Goal: Task Accomplishment & Management: Use online tool/utility

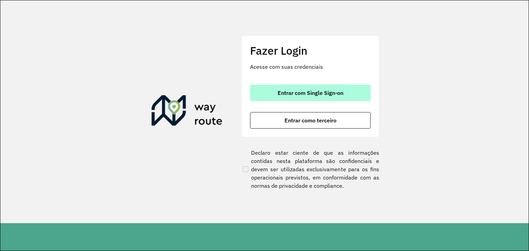
click at [317, 86] on button "Entrar com Single Sign-on" at bounding box center [310, 93] width 120 height 17
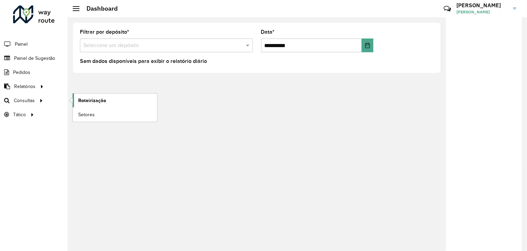
click at [84, 101] on span "Roteirização" at bounding box center [92, 100] width 28 height 7
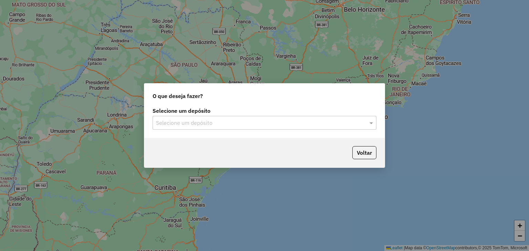
click at [296, 122] on input "text" at bounding box center [257, 123] width 203 height 8
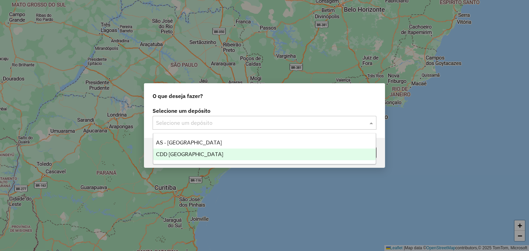
click at [232, 151] on div "CDD [GEOGRAPHIC_DATA]" at bounding box center [264, 155] width 223 height 12
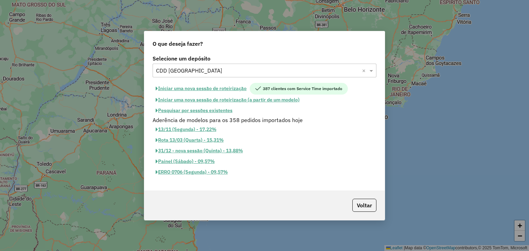
click at [191, 110] on button "Pesquisar por sessões existentes" at bounding box center [194, 110] width 83 height 11
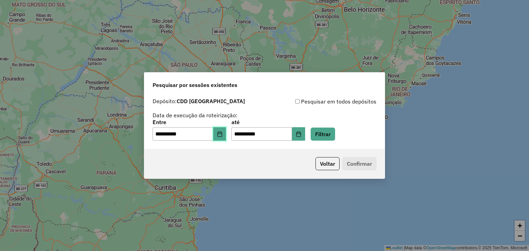
click at [221, 135] on button "Choose Date" at bounding box center [219, 134] width 13 height 14
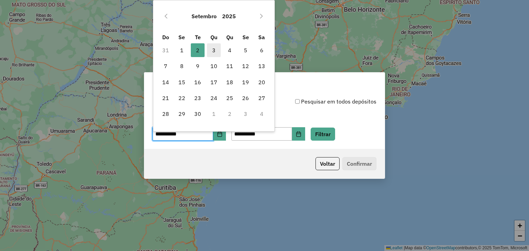
click at [212, 48] on span "3" at bounding box center [214, 50] width 14 height 14
type input "**********"
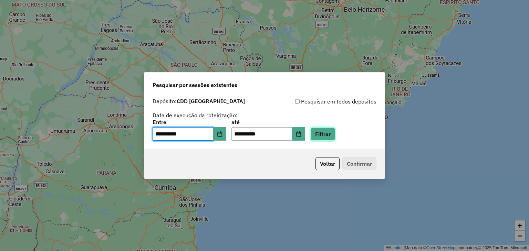
click at [335, 133] on button "Filtrar" at bounding box center [323, 134] width 24 height 13
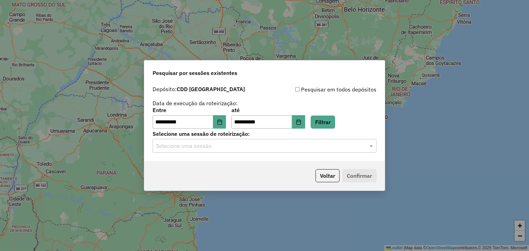
click at [247, 146] on input "text" at bounding box center [257, 146] width 203 height 8
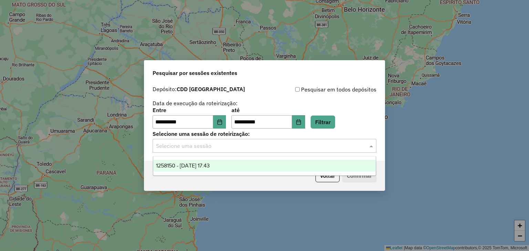
click at [203, 161] on div "1258150 - 03/09/2025 17:43" at bounding box center [264, 166] width 223 height 12
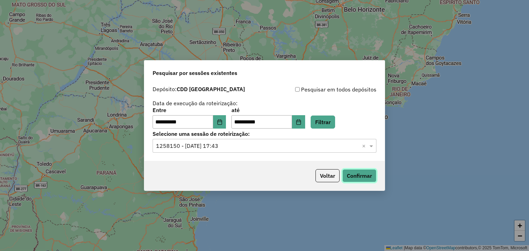
click at [362, 175] on button "Confirmar" at bounding box center [359, 175] width 34 height 13
click at [335, 120] on button "Filtrar" at bounding box center [323, 122] width 24 height 13
click at [357, 178] on button "Confirmar" at bounding box center [359, 175] width 34 height 13
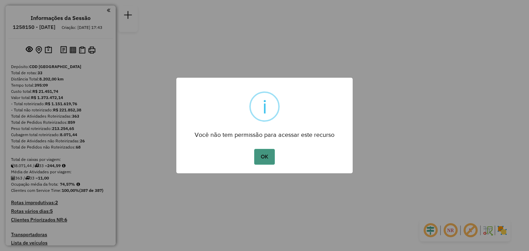
click at [269, 153] on button "OK" at bounding box center [264, 157] width 20 height 16
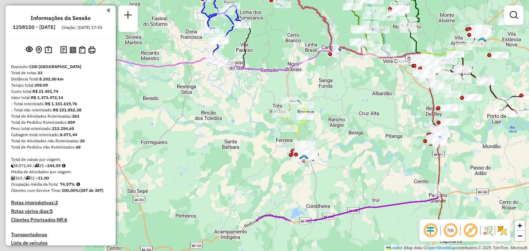
drag, startPoint x: 220, startPoint y: 167, endPoint x: 379, endPoint y: 112, distance: 168.1
click at [379, 112] on div "Janela de atendimento Grade de atendimento Capacidade Transportadoras Veículos …" at bounding box center [264, 125] width 529 height 251
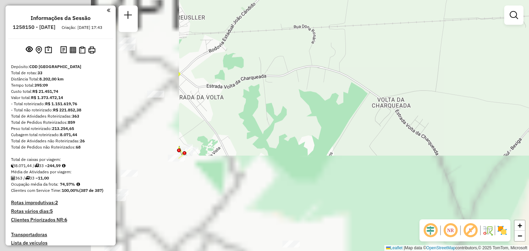
drag, startPoint x: 267, startPoint y: 167, endPoint x: 459, endPoint y: 83, distance: 209.6
click at [459, 83] on div "Janela de atendimento Grade de atendimento Capacidade Transportadoras Veículos …" at bounding box center [264, 125] width 529 height 251
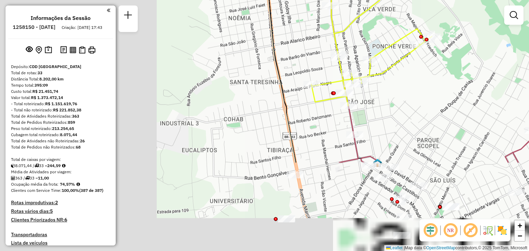
drag, startPoint x: 268, startPoint y: 142, endPoint x: 509, endPoint y: 28, distance: 266.9
click at [510, 28] on div "Janela de atendimento Grade de atendimento Capacidade Transportadoras Veículos …" at bounding box center [264, 125] width 529 height 251
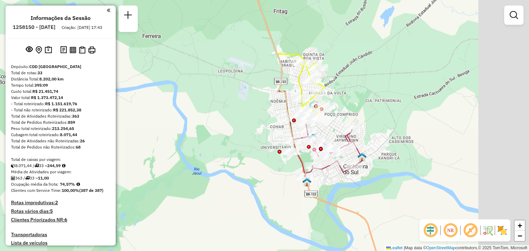
drag, startPoint x: 389, startPoint y: 95, endPoint x: 324, endPoint y: 132, distance: 74.6
click at [329, 128] on div "Janela de atendimento Grade de atendimento Capacidade Transportadoras Veículos …" at bounding box center [264, 125] width 529 height 251
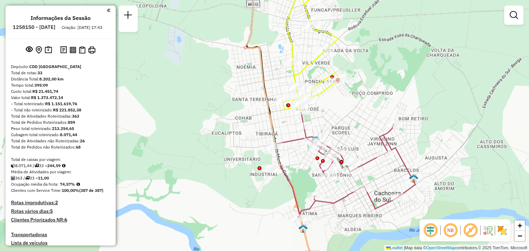
drag, startPoint x: 311, startPoint y: 146, endPoint x: 283, endPoint y: 163, distance: 32.2
click at [285, 163] on div "Janela de atendimento Grade de atendimento Capacidade Transportadoras Veículos …" at bounding box center [264, 125] width 529 height 251
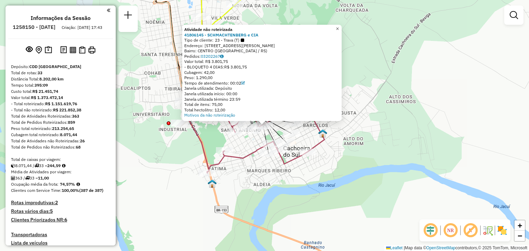
click at [339, 26] on span "×" at bounding box center [337, 29] width 3 height 6
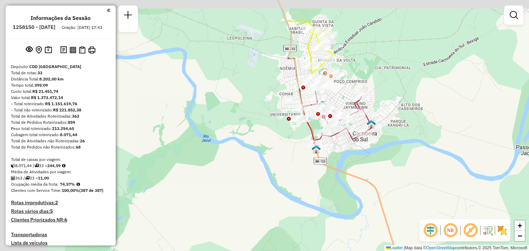
drag, startPoint x: 289, startPoint y: 82, endPoint x: 338, endPoint y: 95, distance: 50.8
click at [338, 95] on div "Janela de atendimento Grade de atendimento Capacidade Transportadoras Veículos …" at bounding box center [264, 125] width 529 height 251
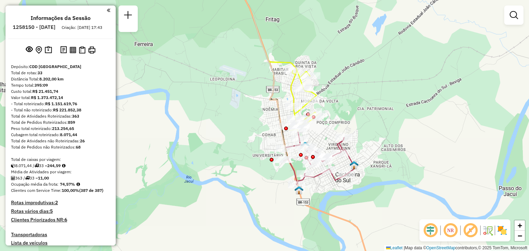
drag, startPoint x: 327, startPoint y: 88, endPoint x: 307, endPoint y: 137, distance: 53.0
click at [307, 137] on div "Janela de atendimento Grade de atendimento Capacidade Transportadoras Veículos …" at bounding box center [264, 125] width 529 height 251
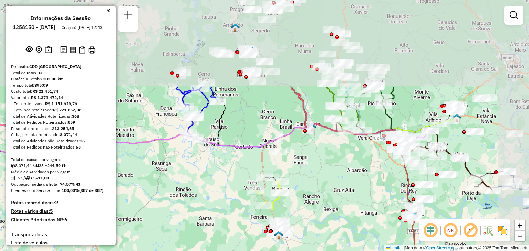
drag, startPoint x: 348, startPoint y: 76, endPoint x: 301, endPoint y: 189, distance: 121.9
click at [301, 189] on div "Janela de atendimento Grade de atendimento Capacidade Transportadoras Veículos …" at bounding box center [264, 125] width 529 height 251
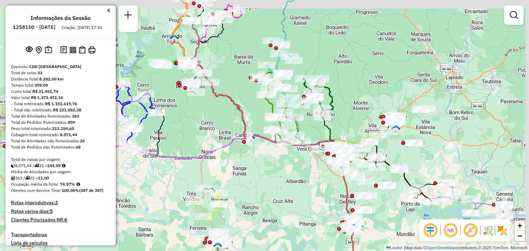
drag, startPoint x: 368, startPoint y: 167, endPoint x: 303, endPoint y: 178, distance: 65.9
click at [303, 178] on div "Janela de atendimento Grade de atendimento Capacidade Transportadoras Veículos …" at bounding box center [264, 125] width 529 height 251
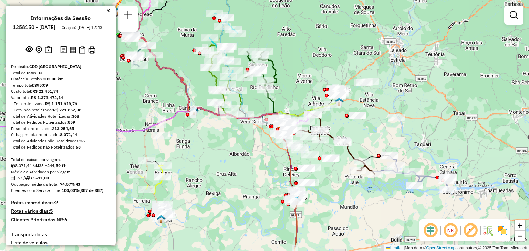
drag, startPoint x: 393, startPoint y: 216, endPoint x: 334, endPoint y: 173, distance: 72.8
click at [334, 173] on div "Janela de atendimento Grade de atendimento Capacidade Transportadoras Veículos …" at bounding box center [264, 125] width 529 height 251
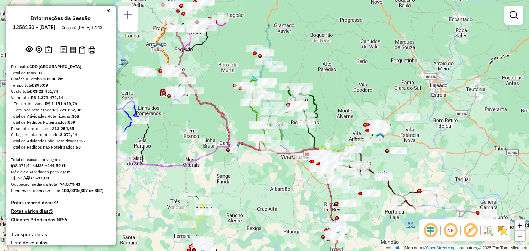
drag, startPoint x: 180, startPoint y: 167, endPoint x: 244, endPoint y: 241, distance: 97.6
click at [244, 241] on div "Janela de atendimento Grade de atendimento Capacidade Transportadoras Veículos …" at bounding box center [264, 125] width 529 height 251
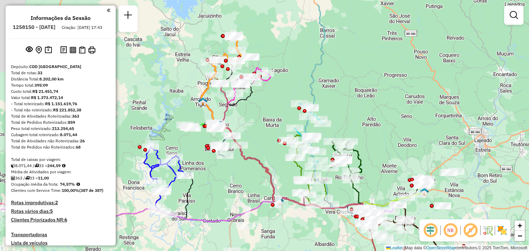
drag, startPoint x: 216, startPoint y: 84, endPoint x: 274, endPoint y: 133, distance: 75.9
click at [274, 133] on div "Janela de atendimento Grade de atendimento Capacidade Transportadoras Veículos …" at bounding box center [264, 125] width 529 height 251
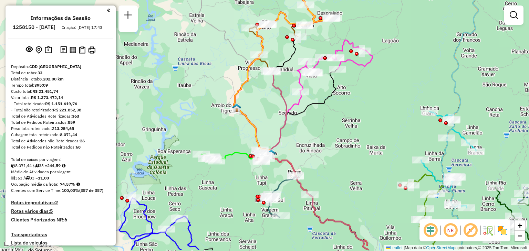
drag, startPoint x: 249, startPoint y: 171, endPoint x: 308, endPoint y: 141, distance: 67.3
click at [308, 141] on div "Janela de atendimento Grade de atendimento Capacidade Transportadoras Veículos …" at bounding box center [264, 125] width 529 height 251
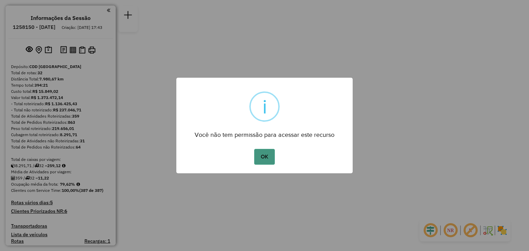
click at [265, 157] on button "OK" at bounding box center [264, 157] width 20 height 16
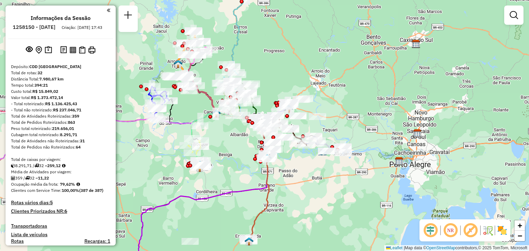
drag, startPoint x: 211, startPoint y: 144, endPoint x: 231, endPoint y: 141, distance: 20.3
click at [231, 141] on div "Janela de atendimento Grade de atendimento Capacidade Transportadoras Veículos …" at bounding box center [264, 125] width 529 height 251
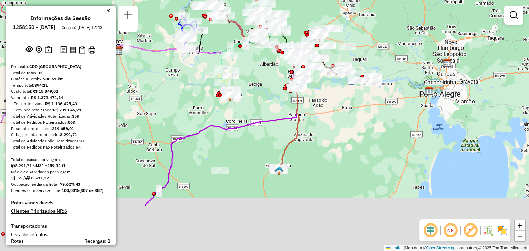
drag, startPoint x: 234, startPoint y: 152, endPoint x: 263, endPoint y: 77, distance: 80.3
click at [262, 77] on div "Janela de atendimento Grade de atendimento Capacidade Transportadoras Veículos …" at bounding box center [264, 125] width 529 height 251
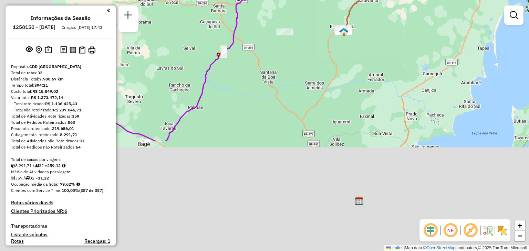
drag, startPoint x: 258, startPoint y: 160, endPoint x: 322, endPoint y: 23, distance: 151.7
click at [322, 23] on div "Janela de atendimento Grade de atendimento Capacidade Transportadoras Veículos …" at bounding box center [264, 125] width 529 height 251
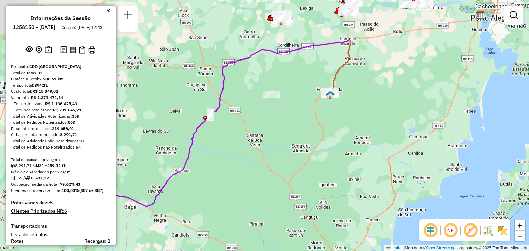
drag, startPoint x: 311, startPoint y: 15, endPoint x: 292, endPoint y: 99, distance: 86.9
click at [292, 99] on div "Janela de atendimento Grade de atendimento Capacidade Transportadoras Veículos …" at bounding box center [264, 125] width 529 height 251
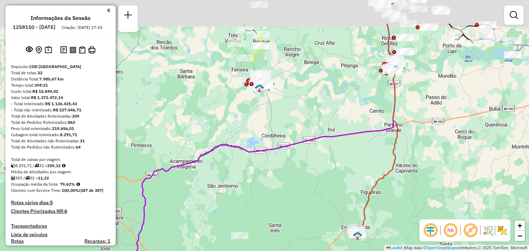
drag, startPoint x: 290, startPoint y: 32, endPoint x: 282, endPoint y: 89, distance: 57.1
click at [282, 89] on div "Janela de atendimento Grade de atendimento Capacidade Transportadoras Veículos …" at bounding box center [264, 125] width 529 height 251
